Goal: Information Seeking & Learning: Check status

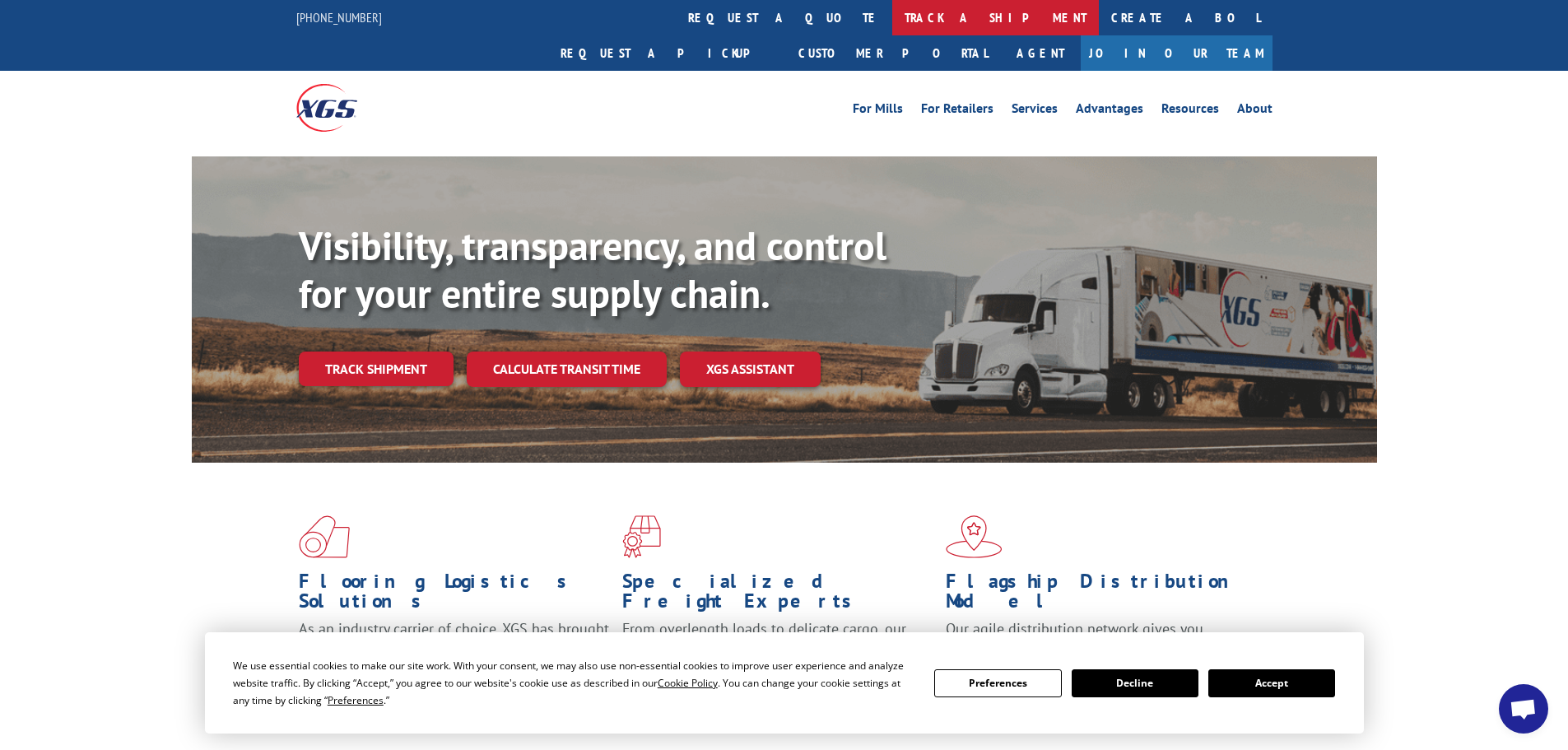
click at [893, 13] on link "track a shipment" at bounding box center [996, 18] width 207 height 36
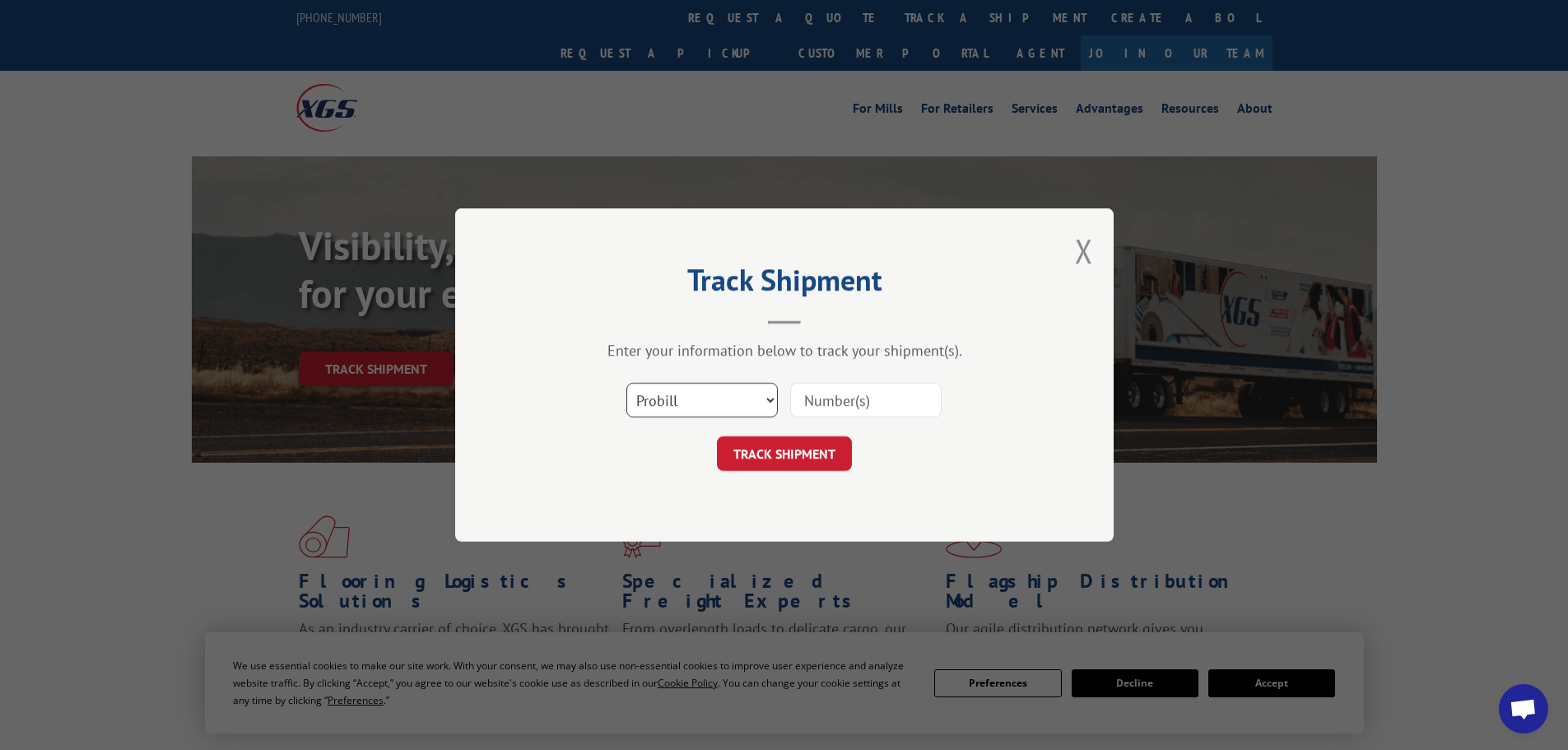
click at [710, 395] on select "Select category... Probill BOL PO" at bounding box center [702, 399] width 151 height 35
select select "bol"
click at [627, 383] on select "Select category... Probill BOL PO" at bounding box center [702, 399] width 151 height 35
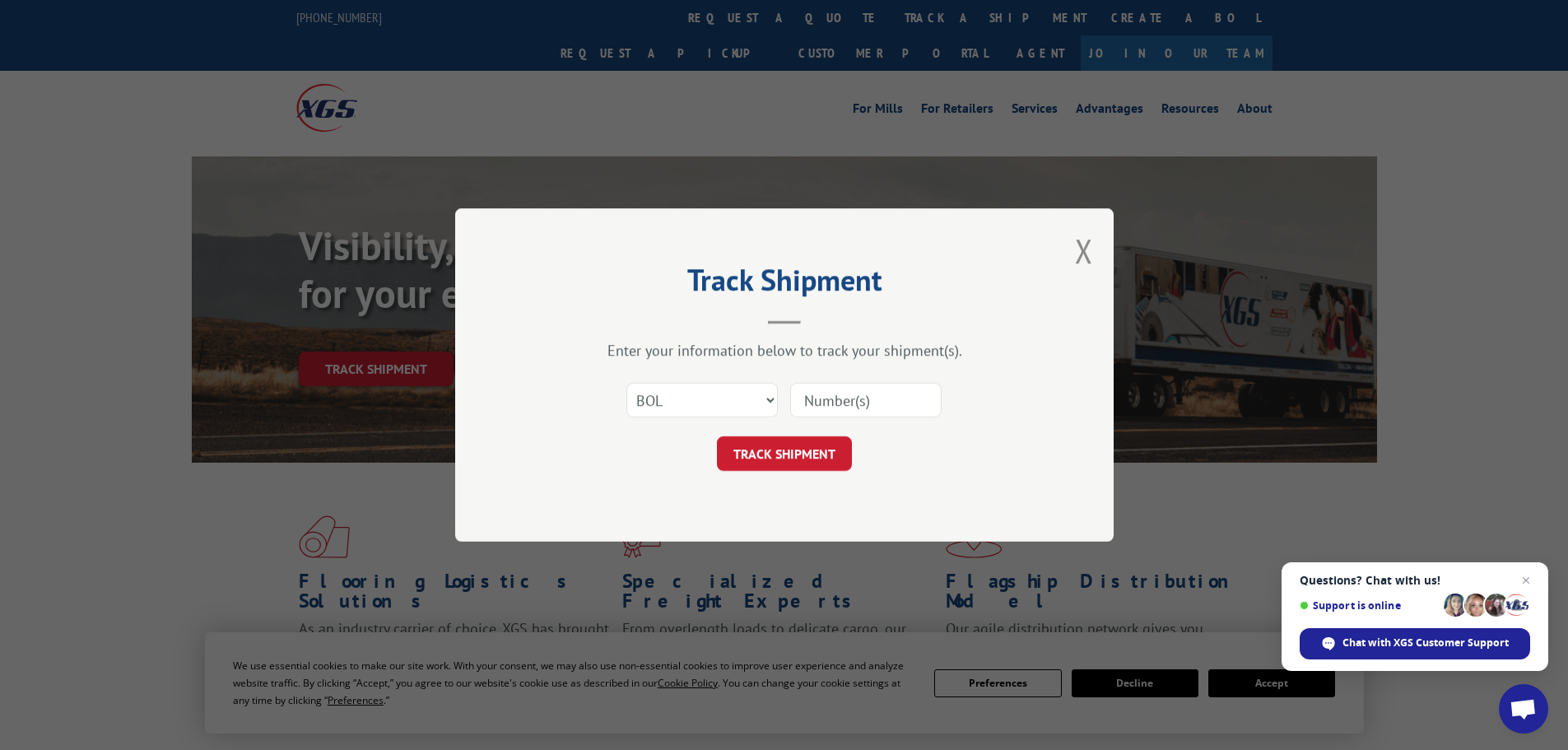
click at [863, 398] on input at bounding box center [865, 399] width 151 height 35
paste input "7061088"
type input "7061088"
click at [807, 464] on button "TRACK SHIPMENT" at bounding box center [784, 453] width 135 height 35
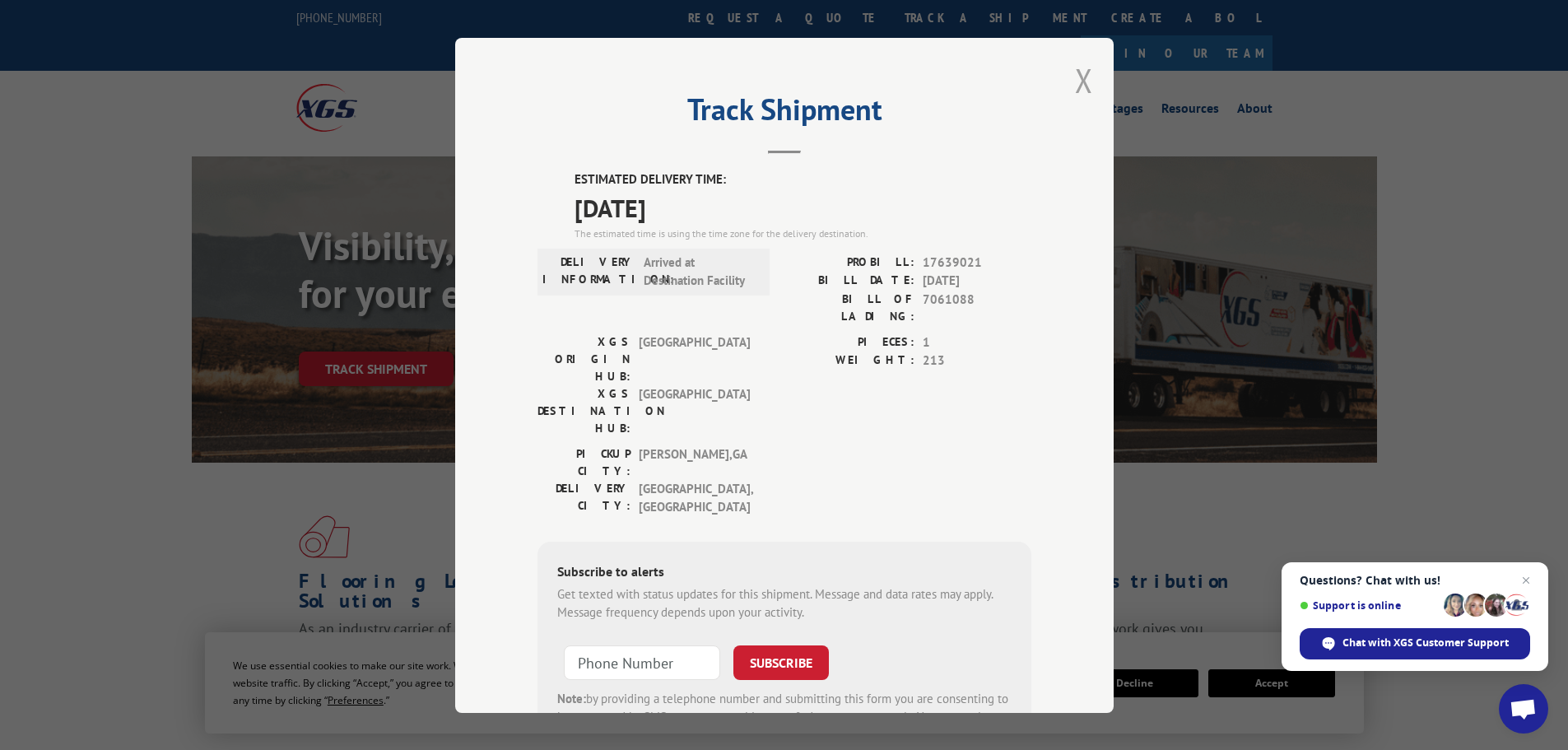
click at [1075, 88] on button "Close modal" at bounding box center [1083, 80] width 18 height 43
